Goal: Task Accomplishment & Management: Use online tool/utility

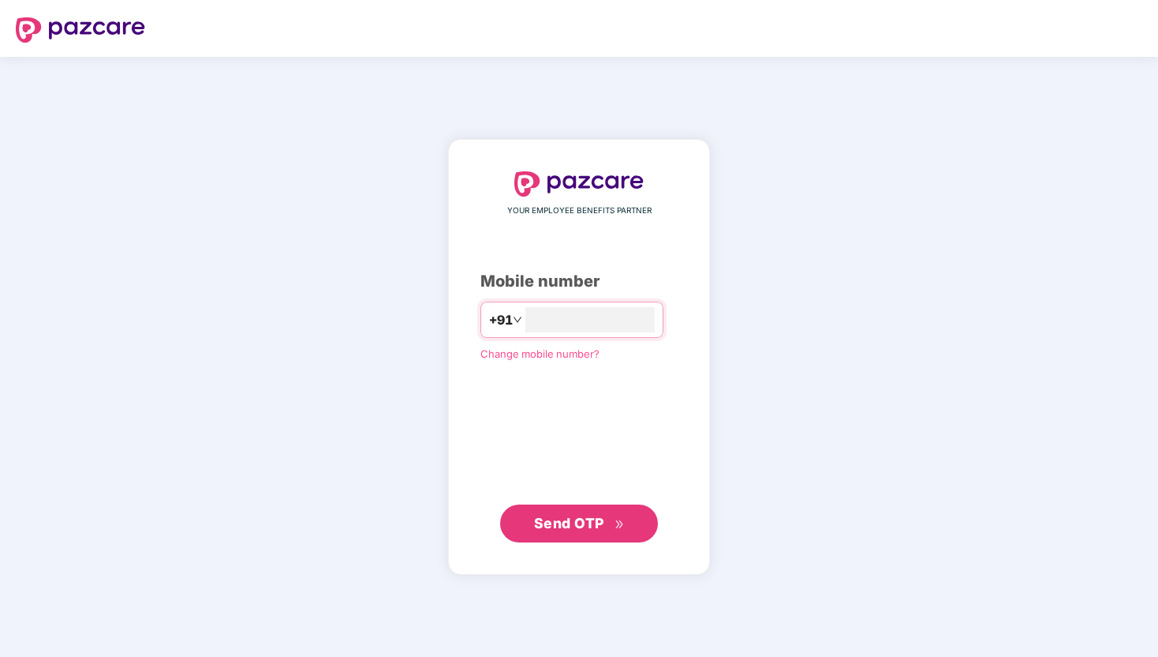
type input "**********"
click at [540, 532] on span "Send OTP" at bounding box center [579, 523] width 91 height 22
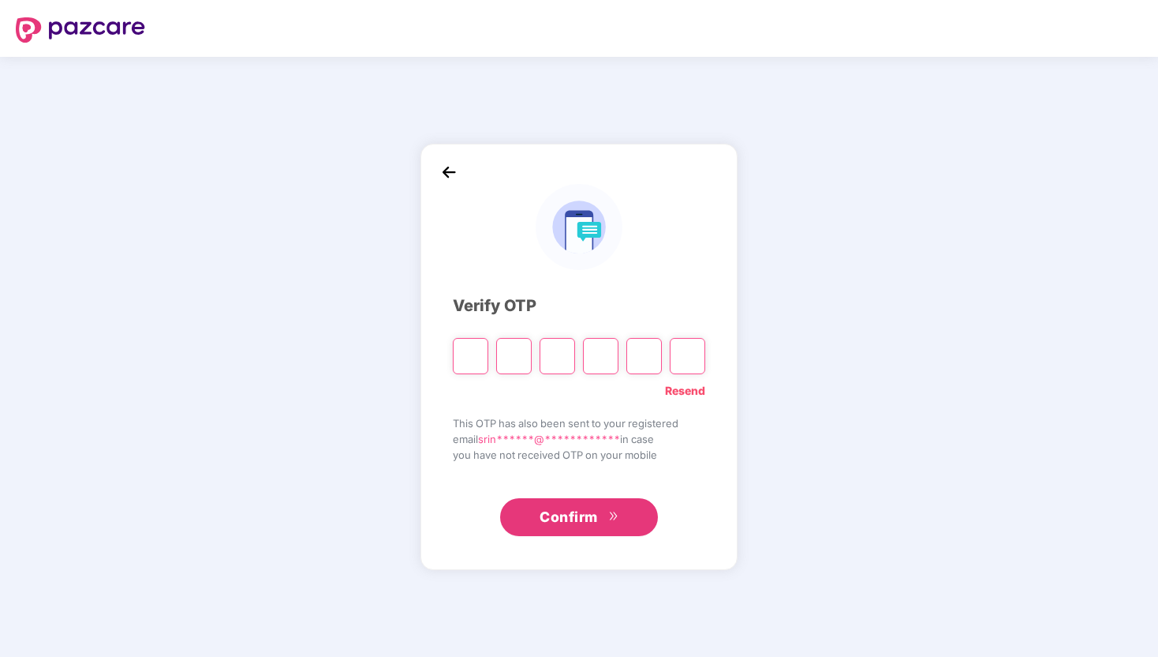
type input "*"
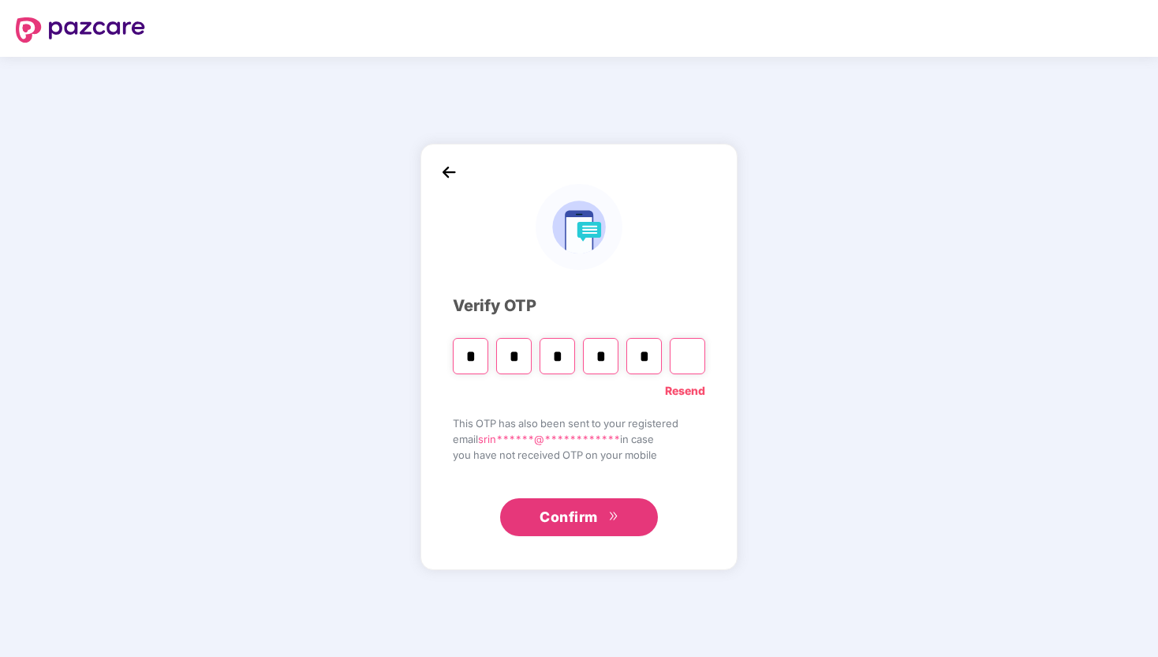
type input "*"
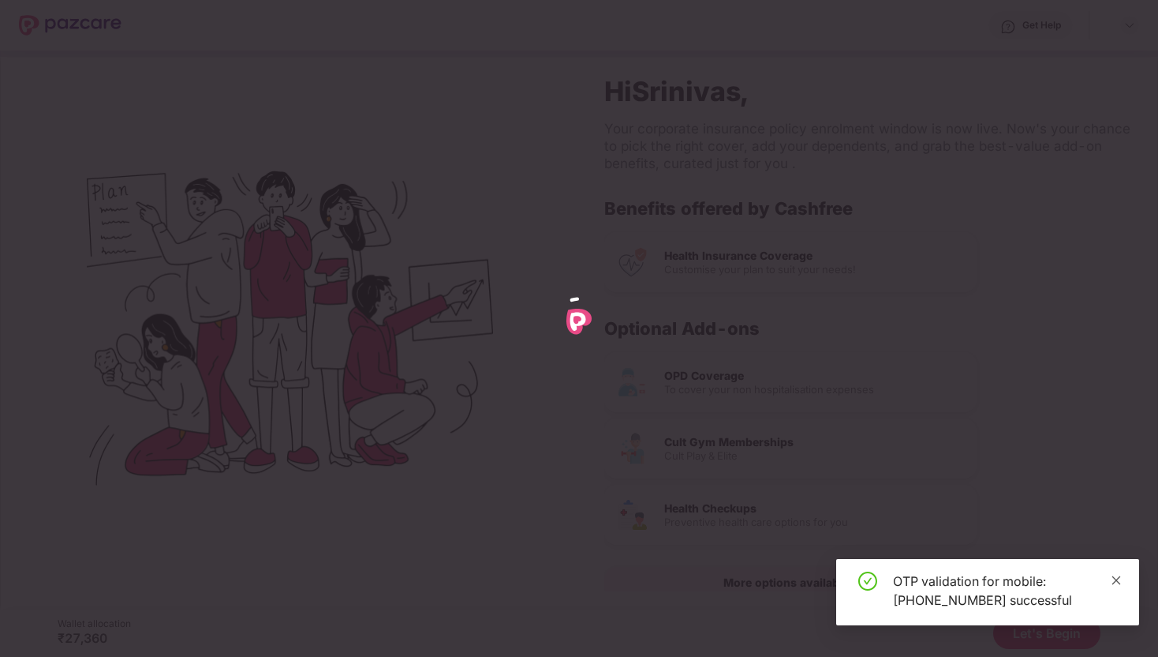
click at [1120, 576] on icon "close" at bounding box center [1117, 579] width 9 height 9
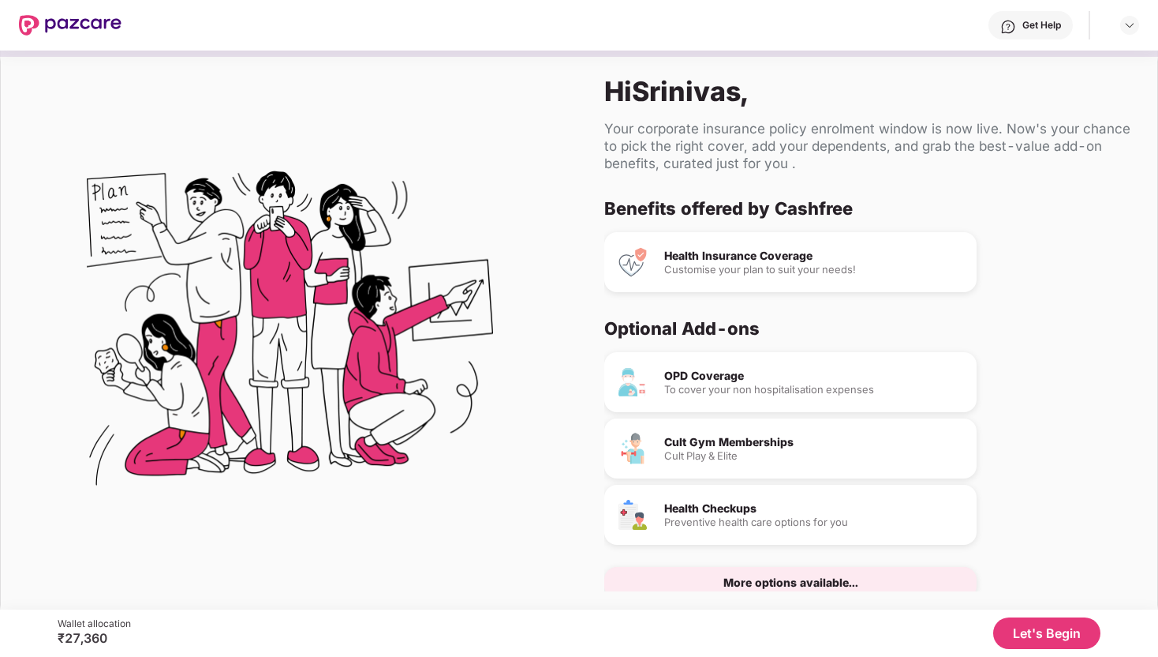
scroll to position [32, 0]
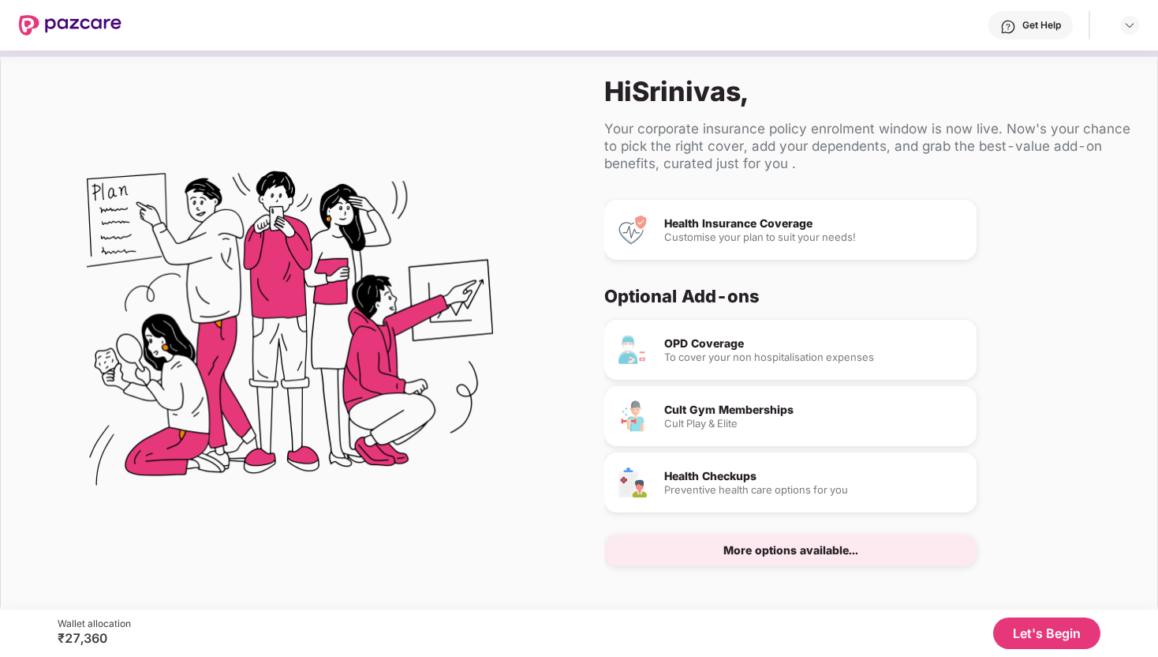
click at [1035, 638] on button "Let's Begin" at bounding box center [1047, 633] width 107 height 32
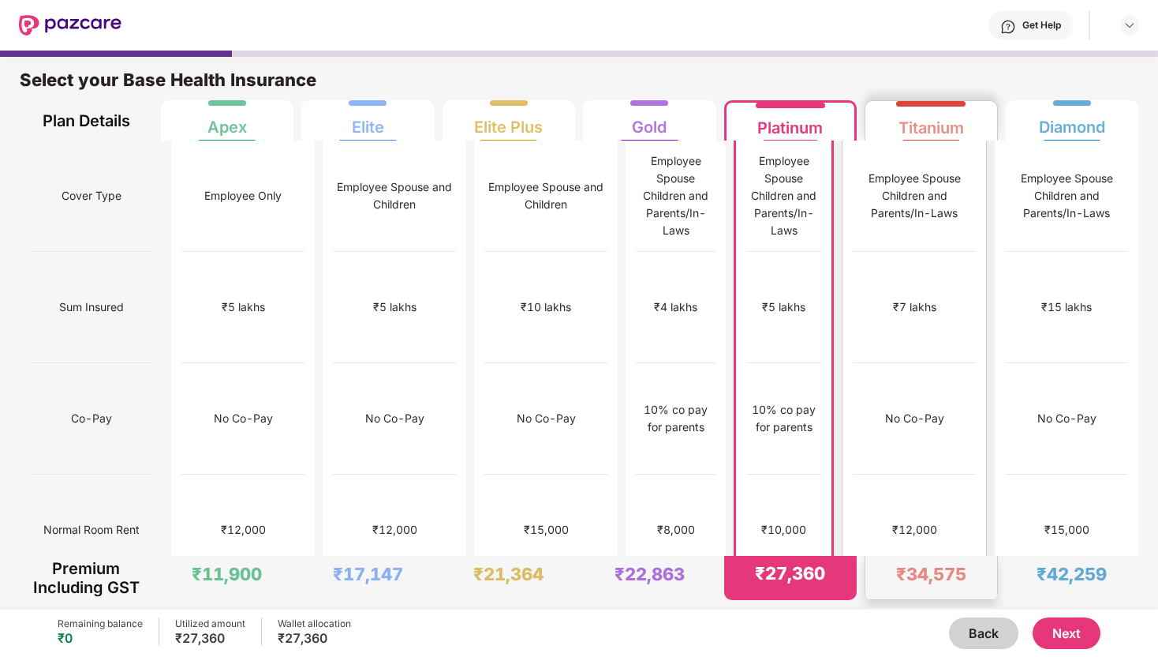
click at [930, 586] on div "No limit" at bounding box center [914, 641] width 123 height 111
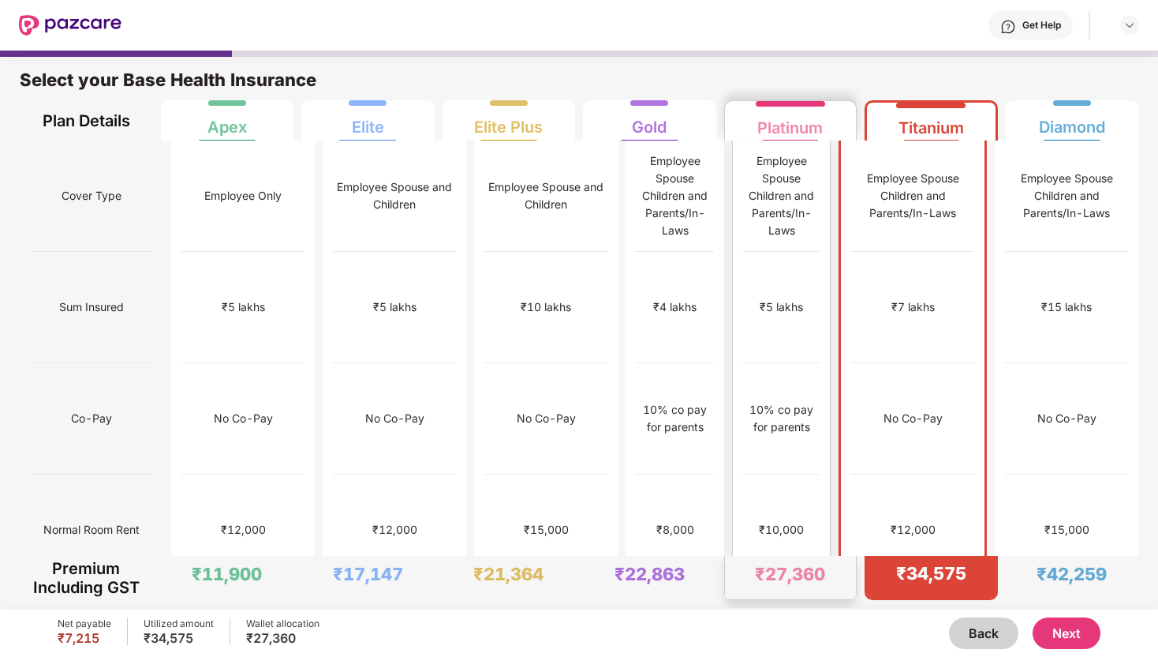
click at [801, 632] on div "No limit" at bounding box center [781, 640] width 39 height 17
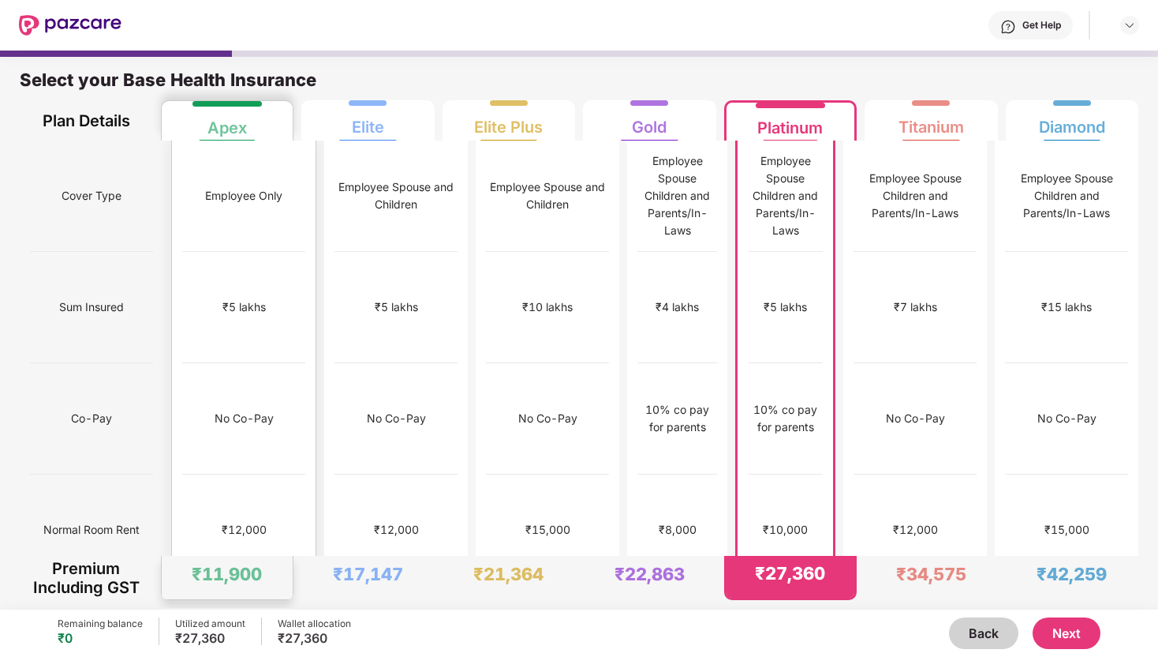
click at [234, 632] on div "No limit" at bounding box center [244, 640] width 39 height 17
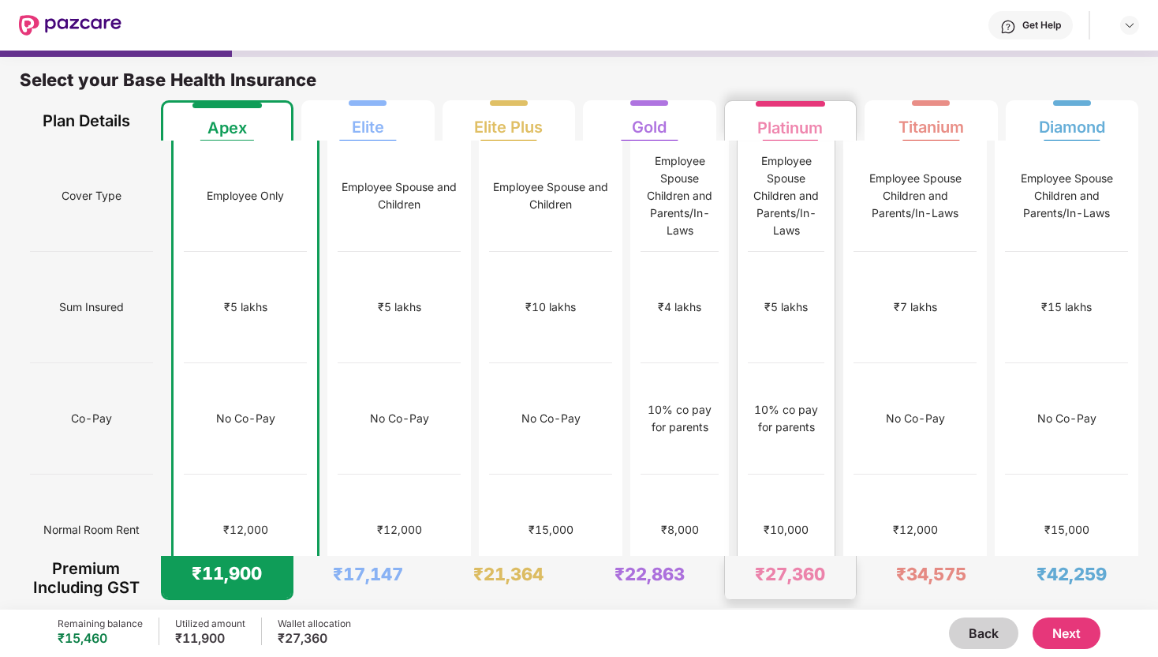
click at [748, 586] on div "No limit" at bounding box center [786, 641] width 77 height 111
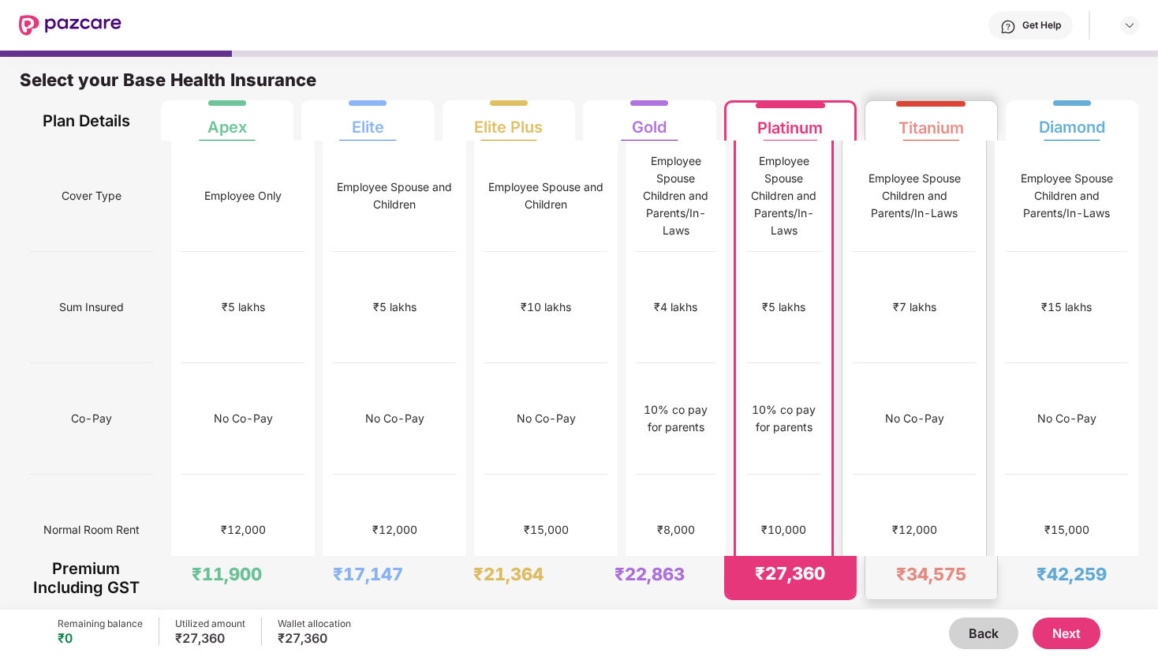
click at [938, 363] on div "No Co-Pay" at bounding box center [914, 418] width 123 height 111
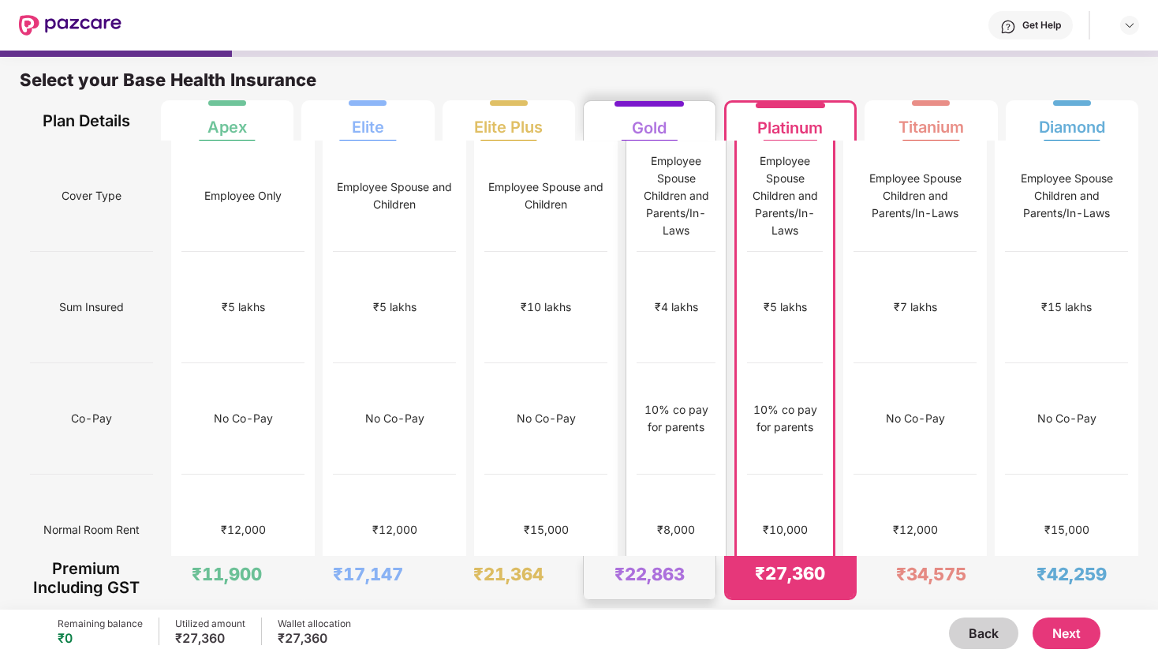
click at [637, 474] on div "₹8,000" at bounding box center [676, 529] width 79 height 111
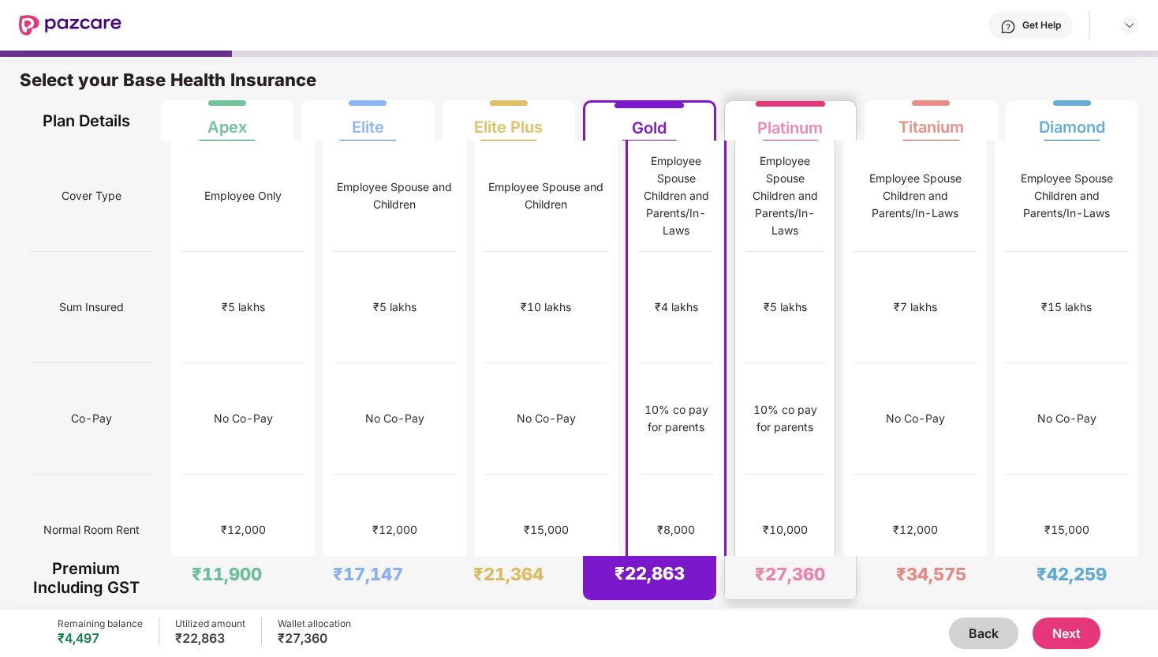
click at [758, 474] on div "₹10,000" at bounding box center [785, 529] width 79 height 111
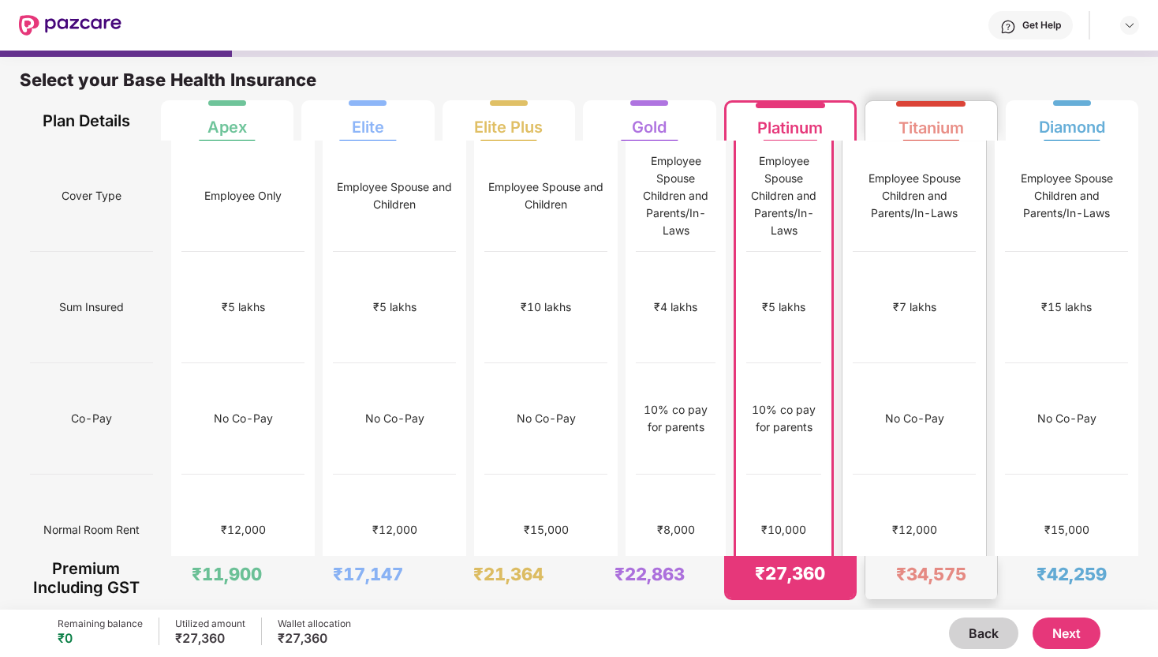
click at [885, 474] on div "₹12,000" at bounding box center [914, 529] width 123 height 111
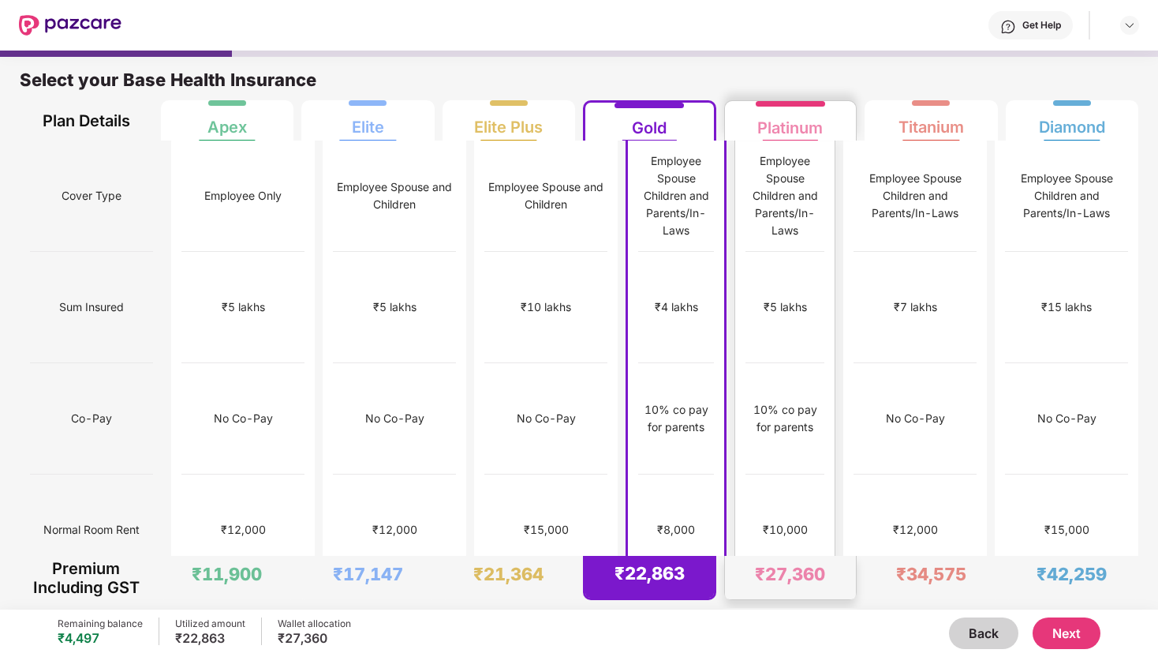
click at [809, 474] on div "₹10,000" at bounding box center [785, 529] width 79 height 111
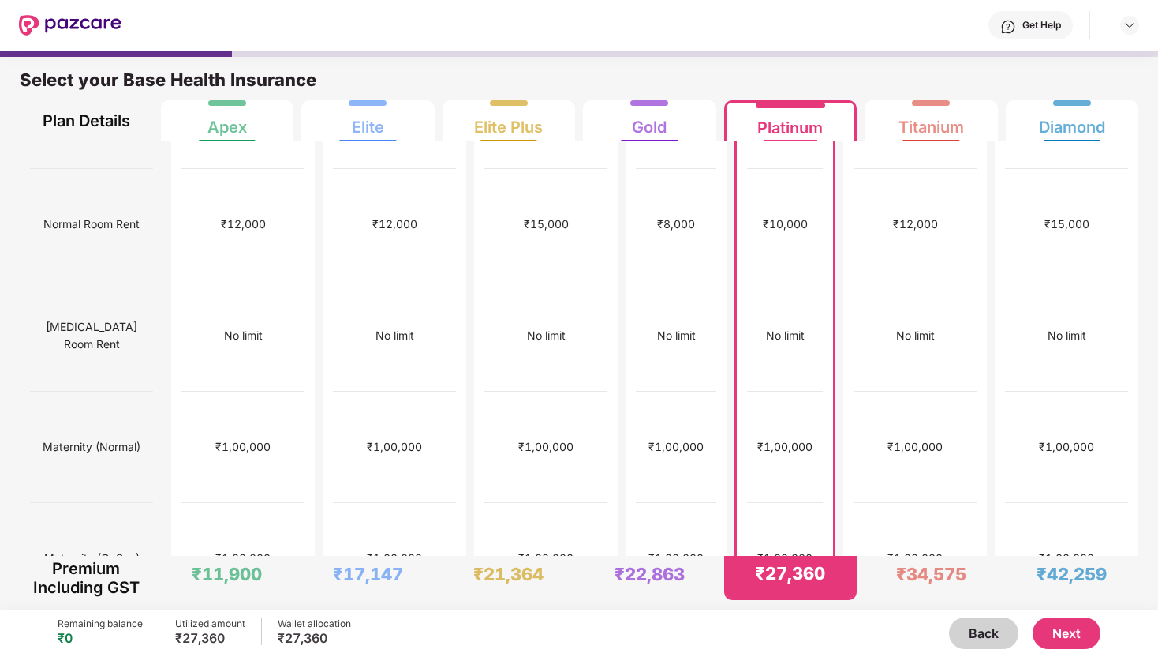
scroll to position [0, 0]
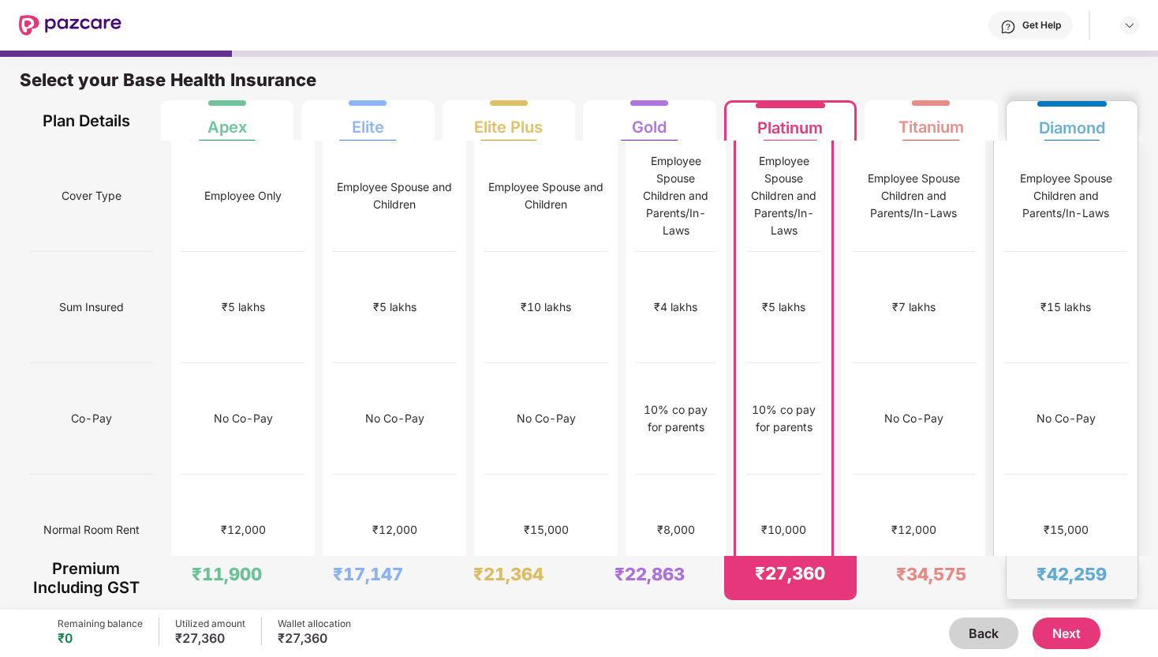
click at [1038, 363] on div "No Co-Pay" at bounding box center [1066, 418] width 123 height 111
